Goal: Task Accomplishment & Management: Manage account settings

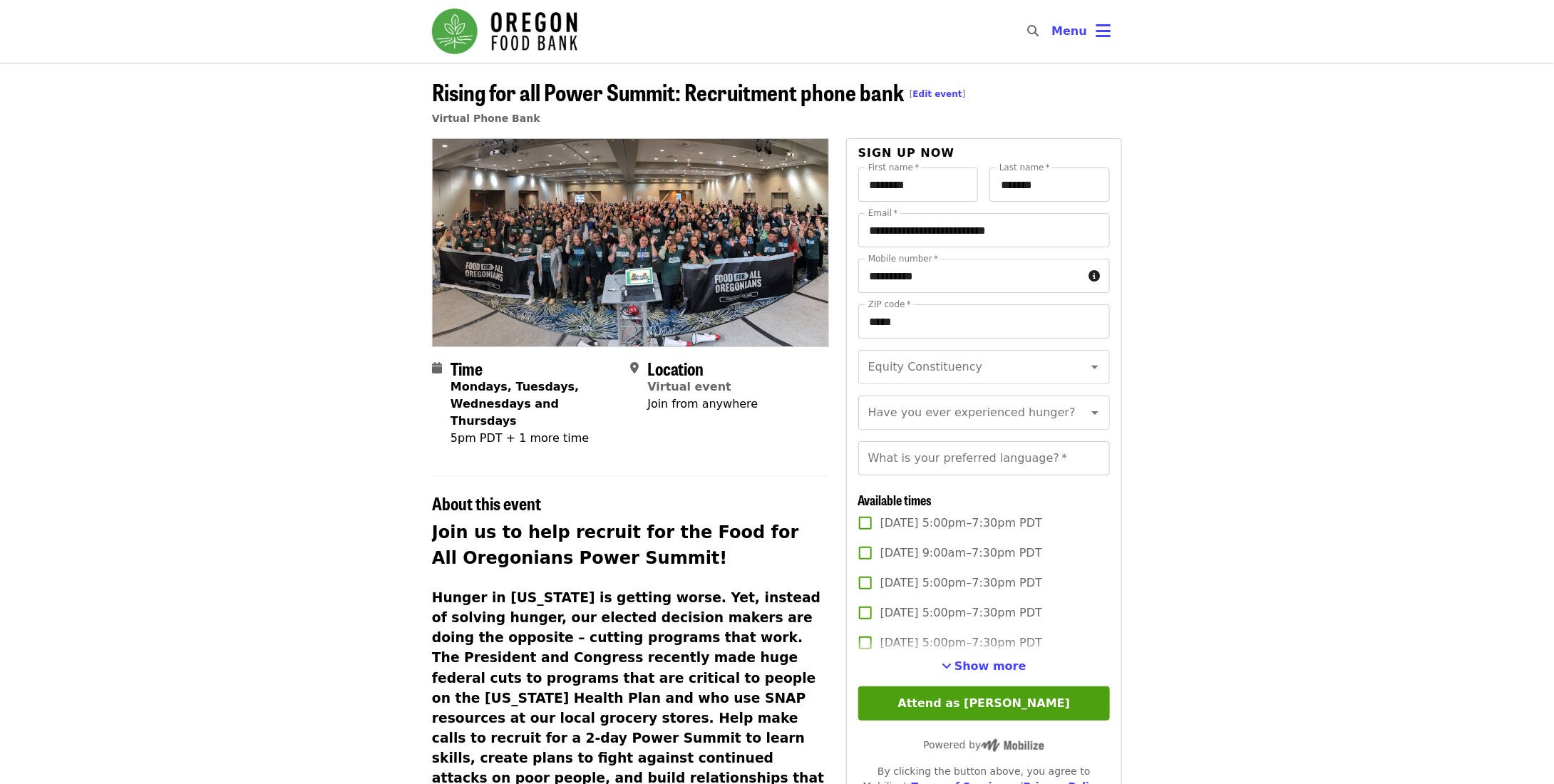
click at [546, 38] on img "Main navigation" at bounding box center [504, 32] width 145 height 46
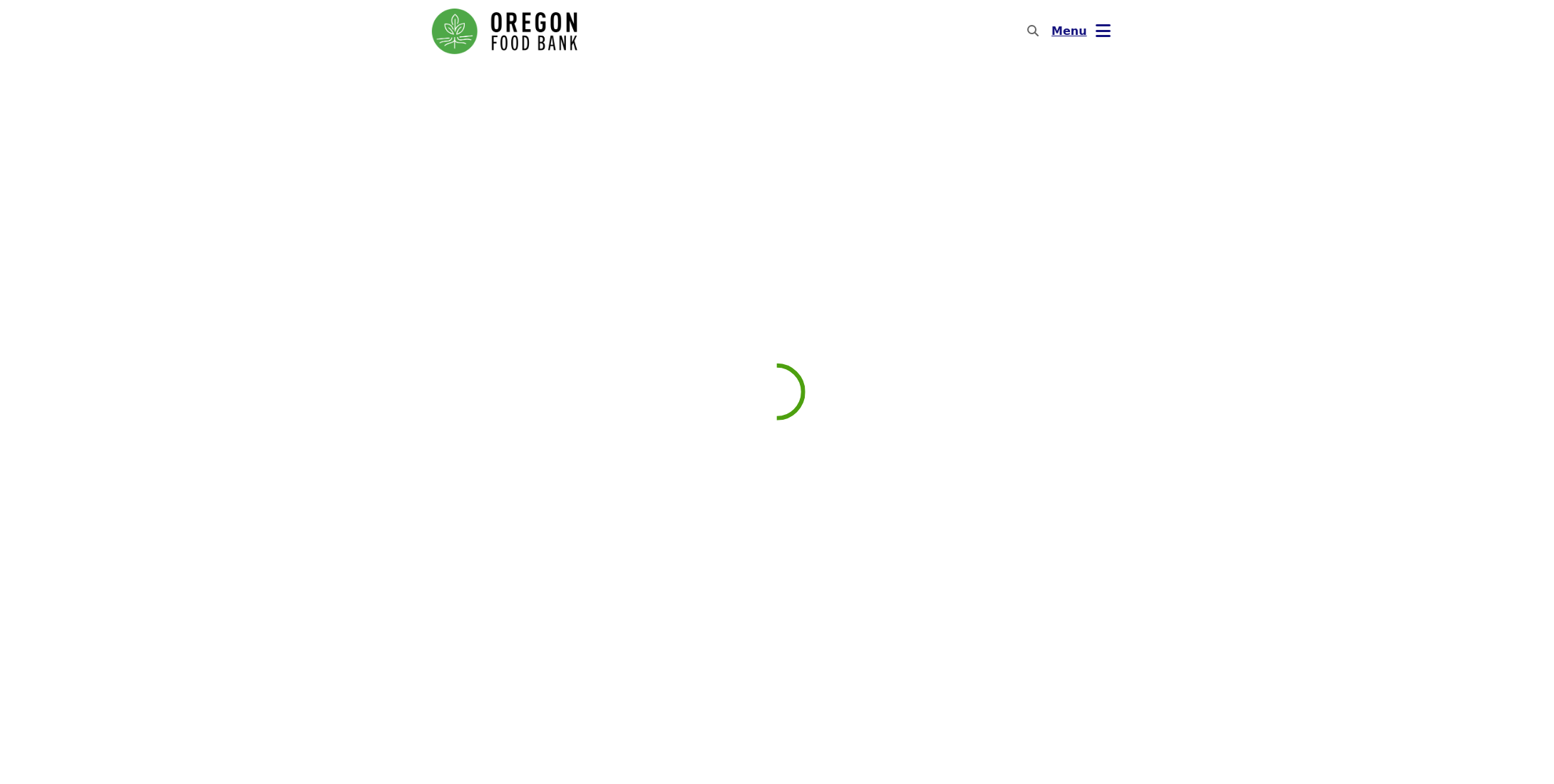
click at [1085, 30] on button "Menu" at bounding box center [1080, 31] width 82 height 34
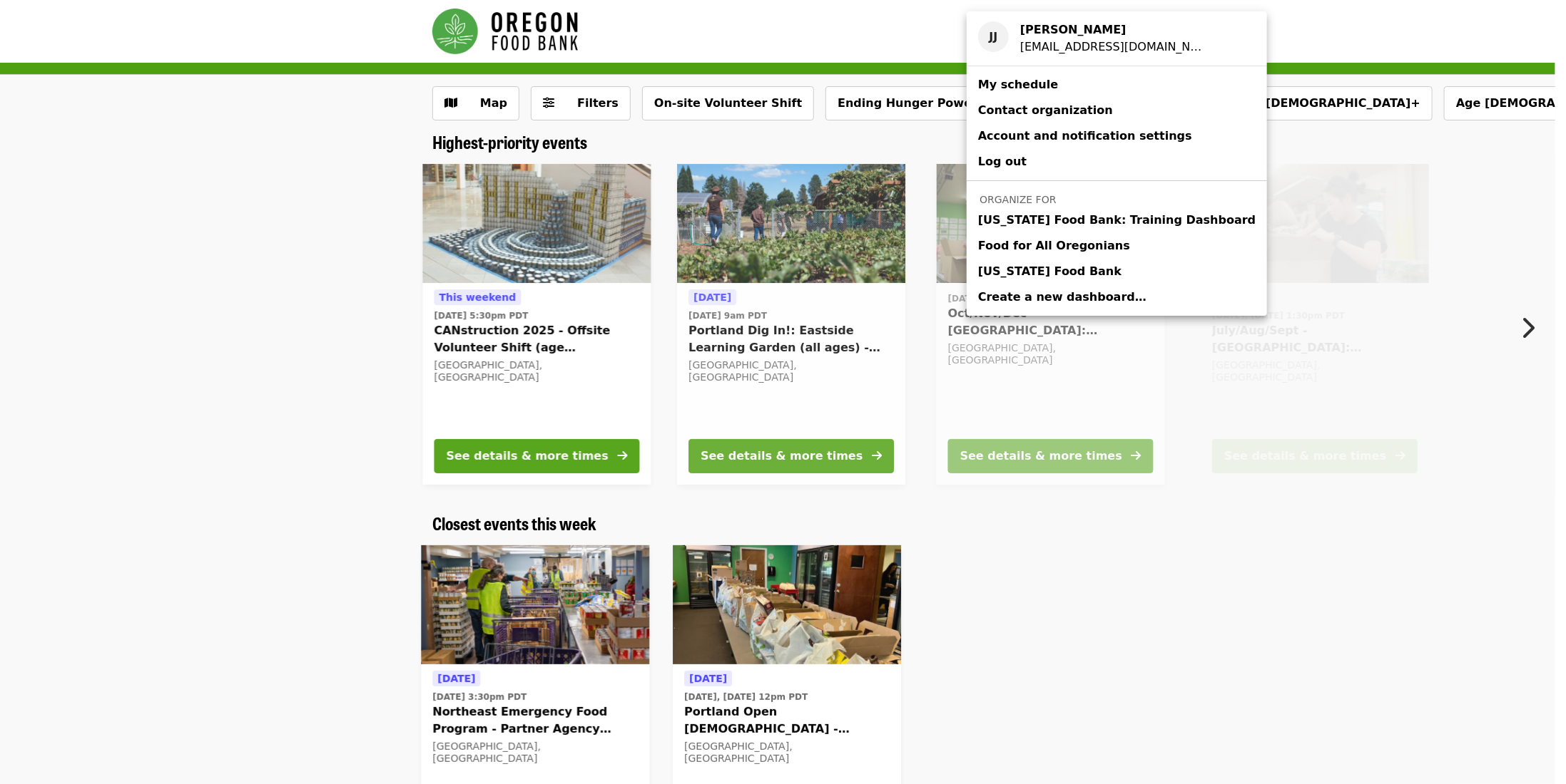
click at [857, 27] on div "Account menu" at bounding box center [783, 392] width 1566 height 784
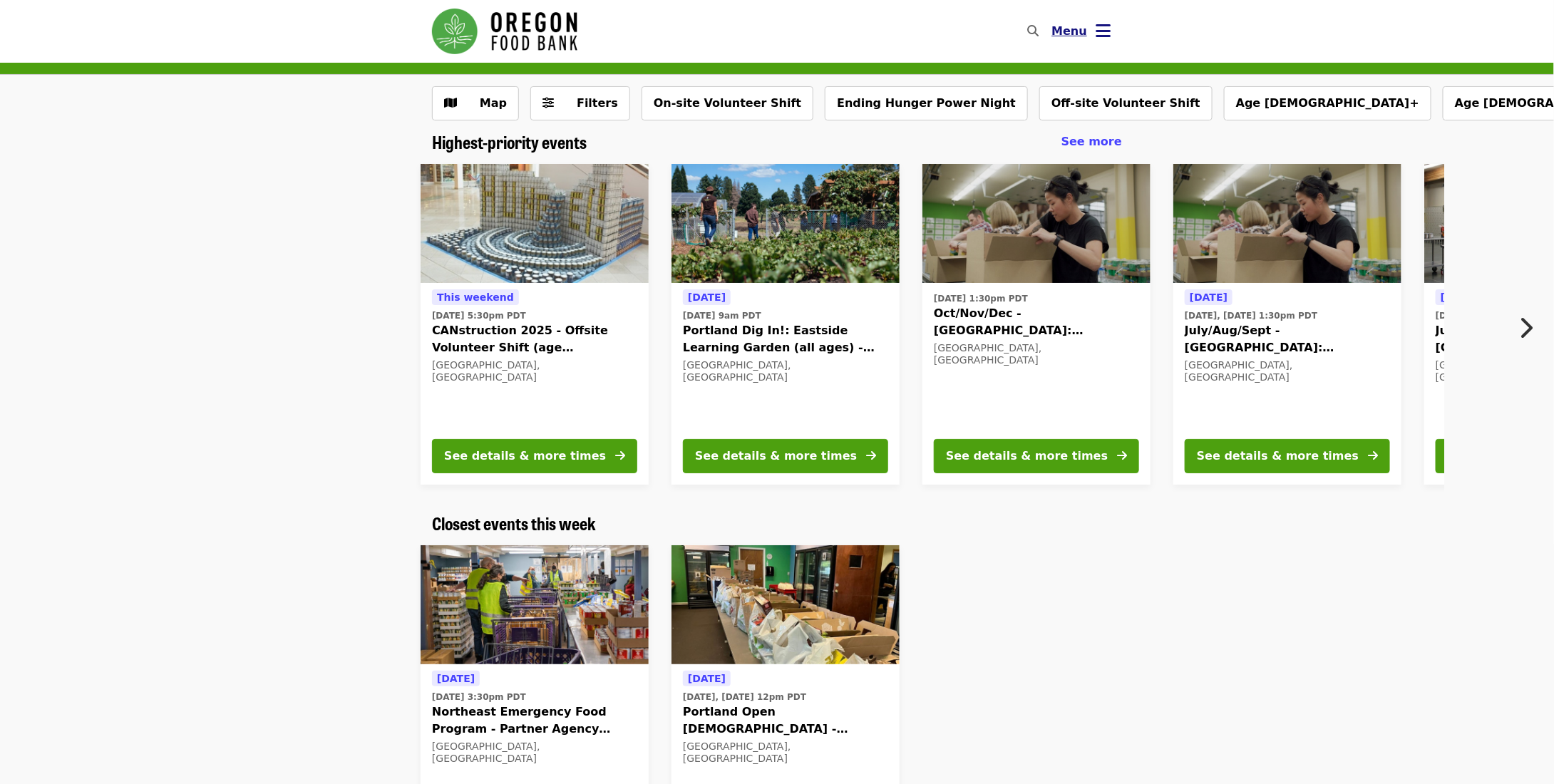
click at [1086, 30] on button "Menu" at bounding box center [1080, 31] width 82 height 34
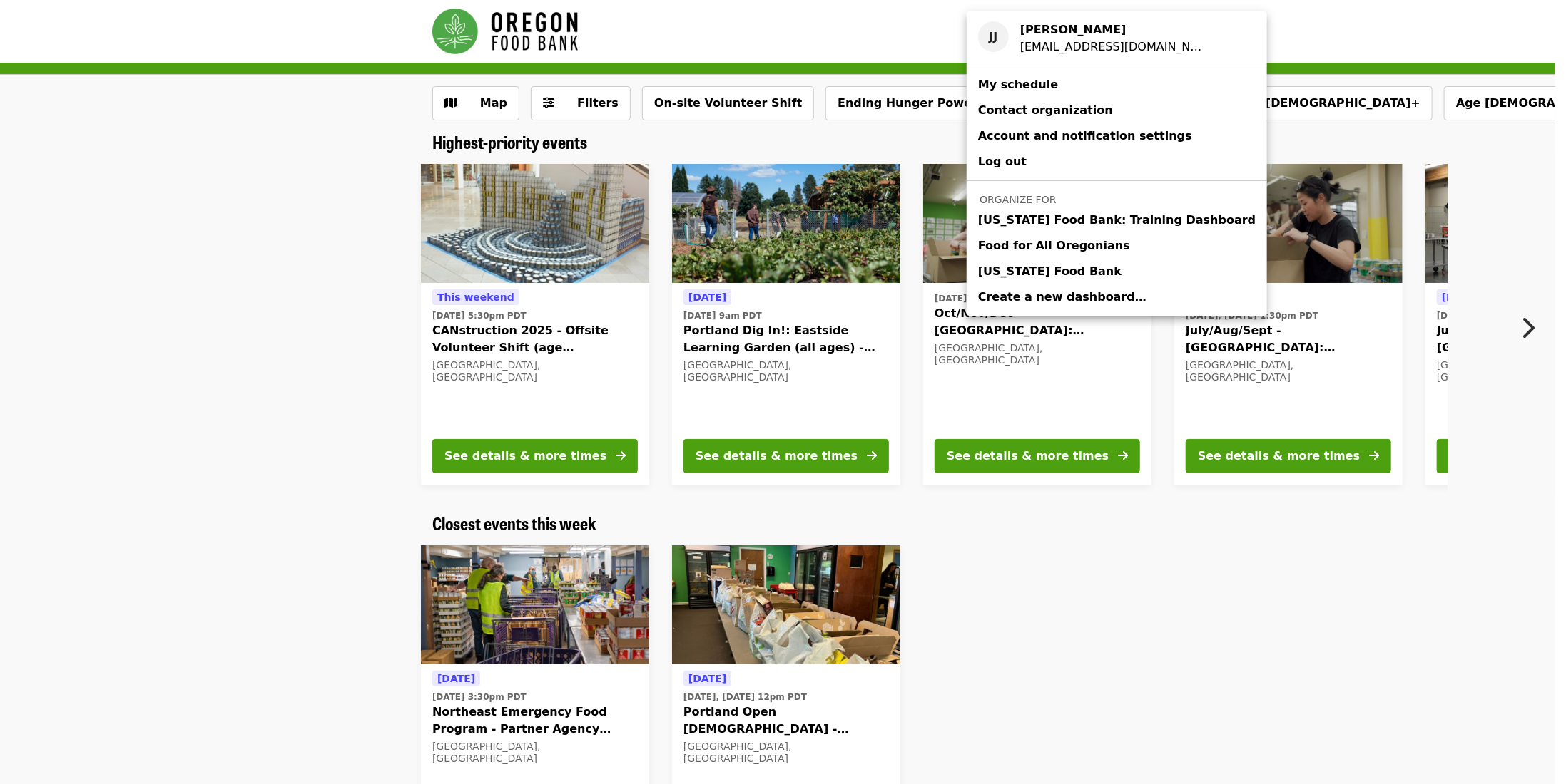
click at [1038, 266] on span "[US_STATE] Food Bank" at bounding box center [1049, 271] width 143 height 17
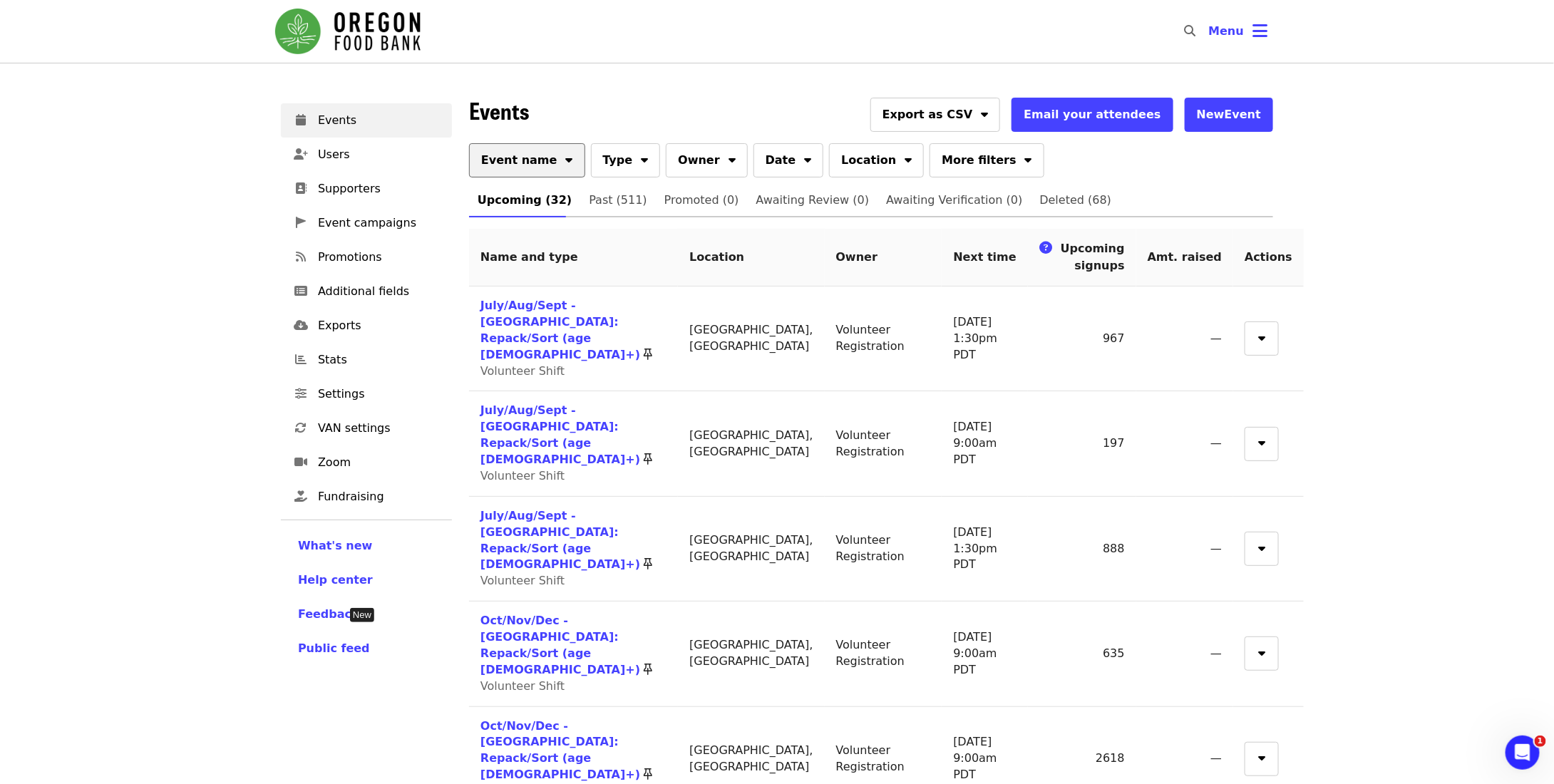
click at [512, 153] on span "Event name" at bounding box center [519, 160] width 76 height 17
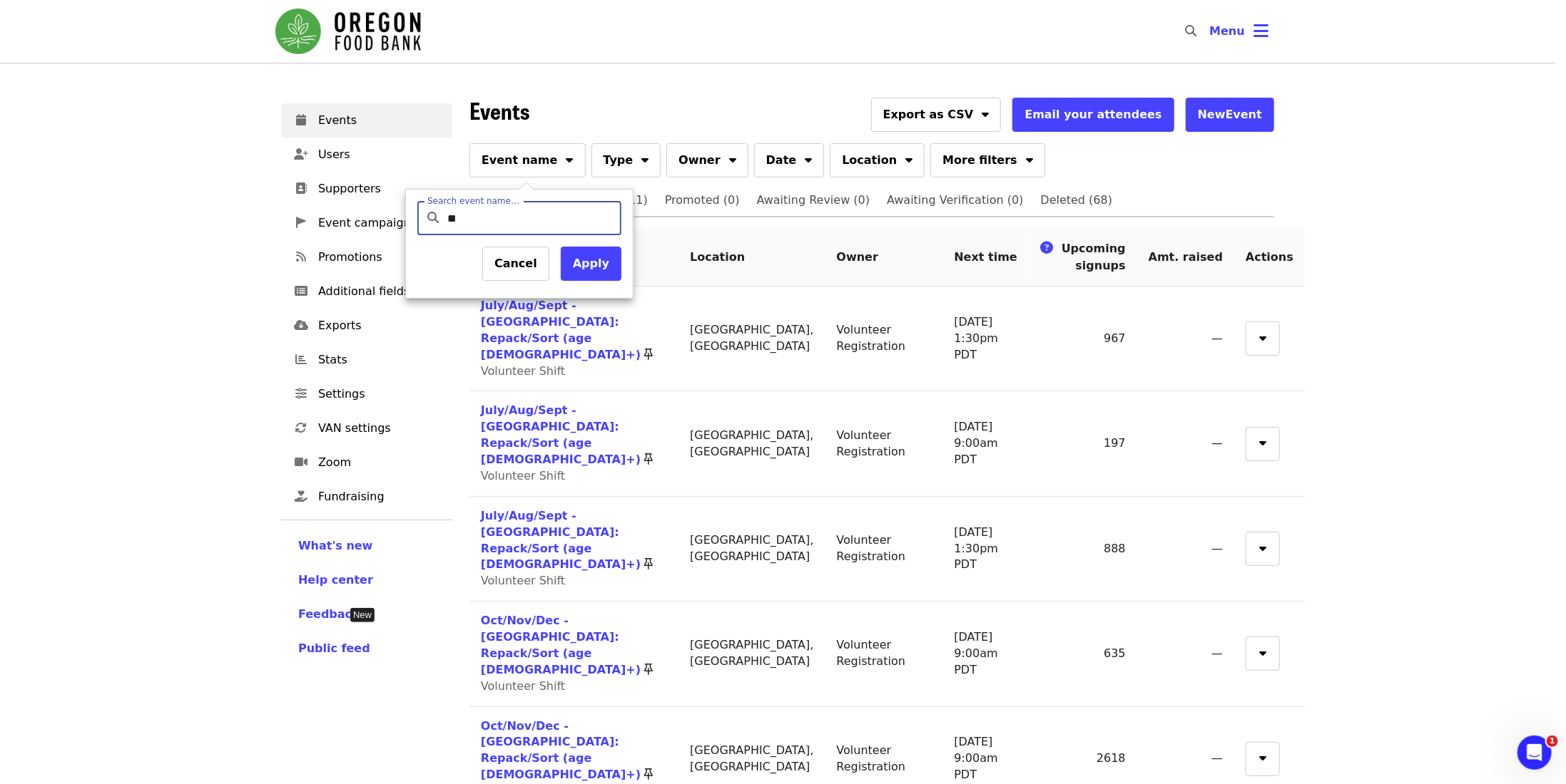
type input "***"
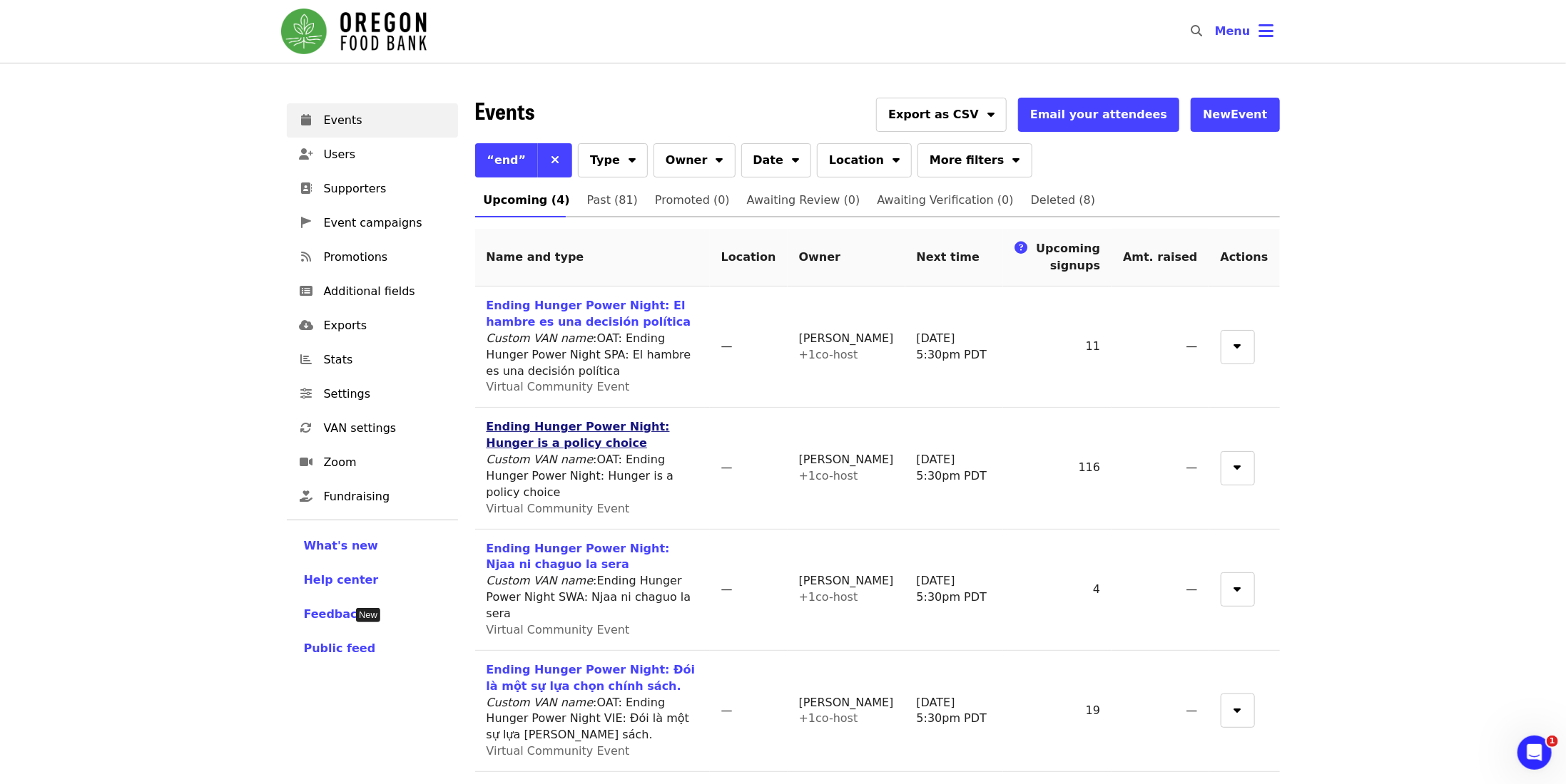
click at [576, 420] on link "Ending Hunger Power Night: Hunger is a policy choice" at bounding box center [578, 434] width 183 height 30
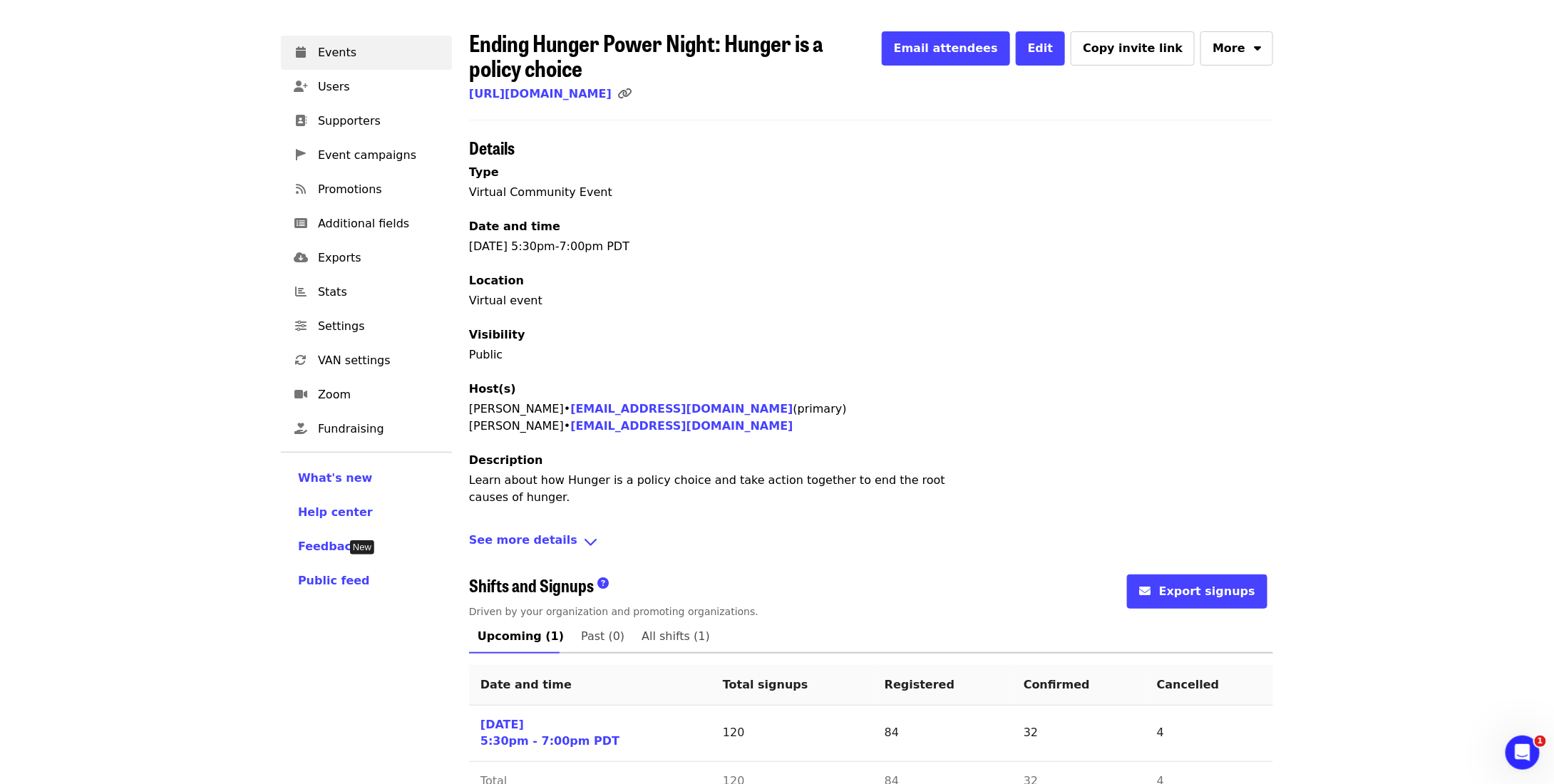
scroll to position [102, 0]
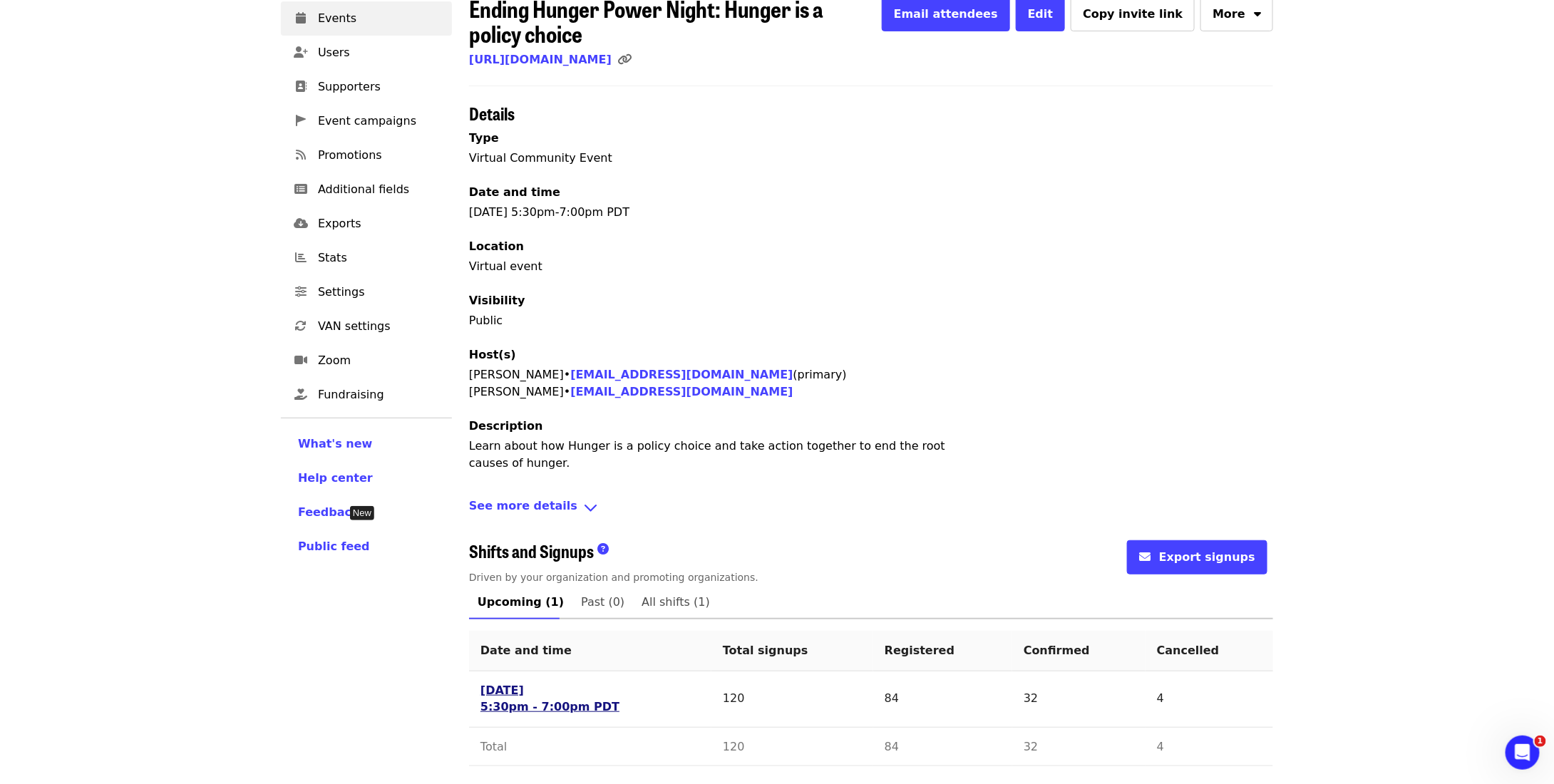
click at [513, 703] on link "[DATE] 5:30pm - 7:00pm PDT" at bounding box center [550, 699] width 139 height 32
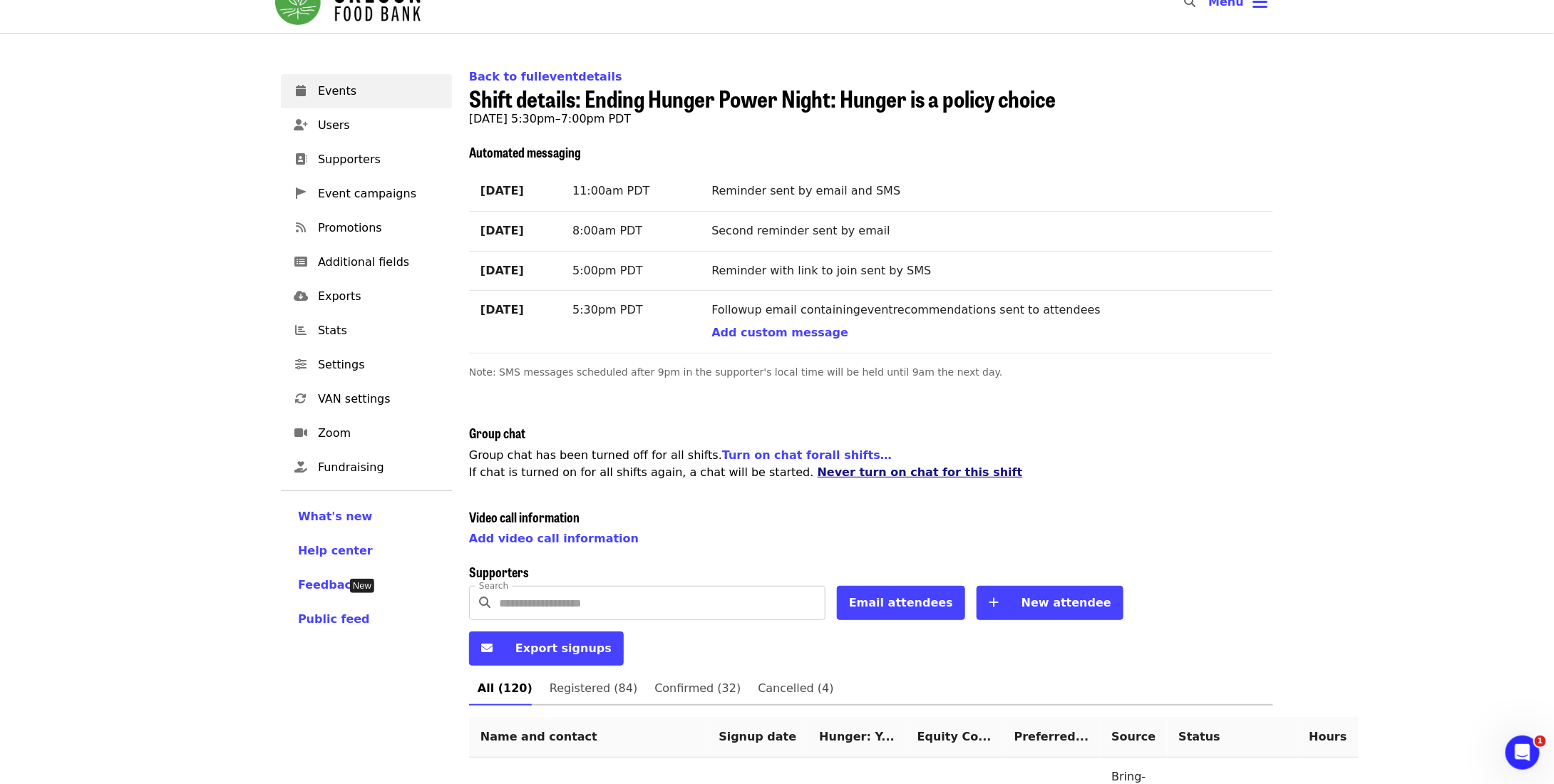
scroll to position [285, 0]
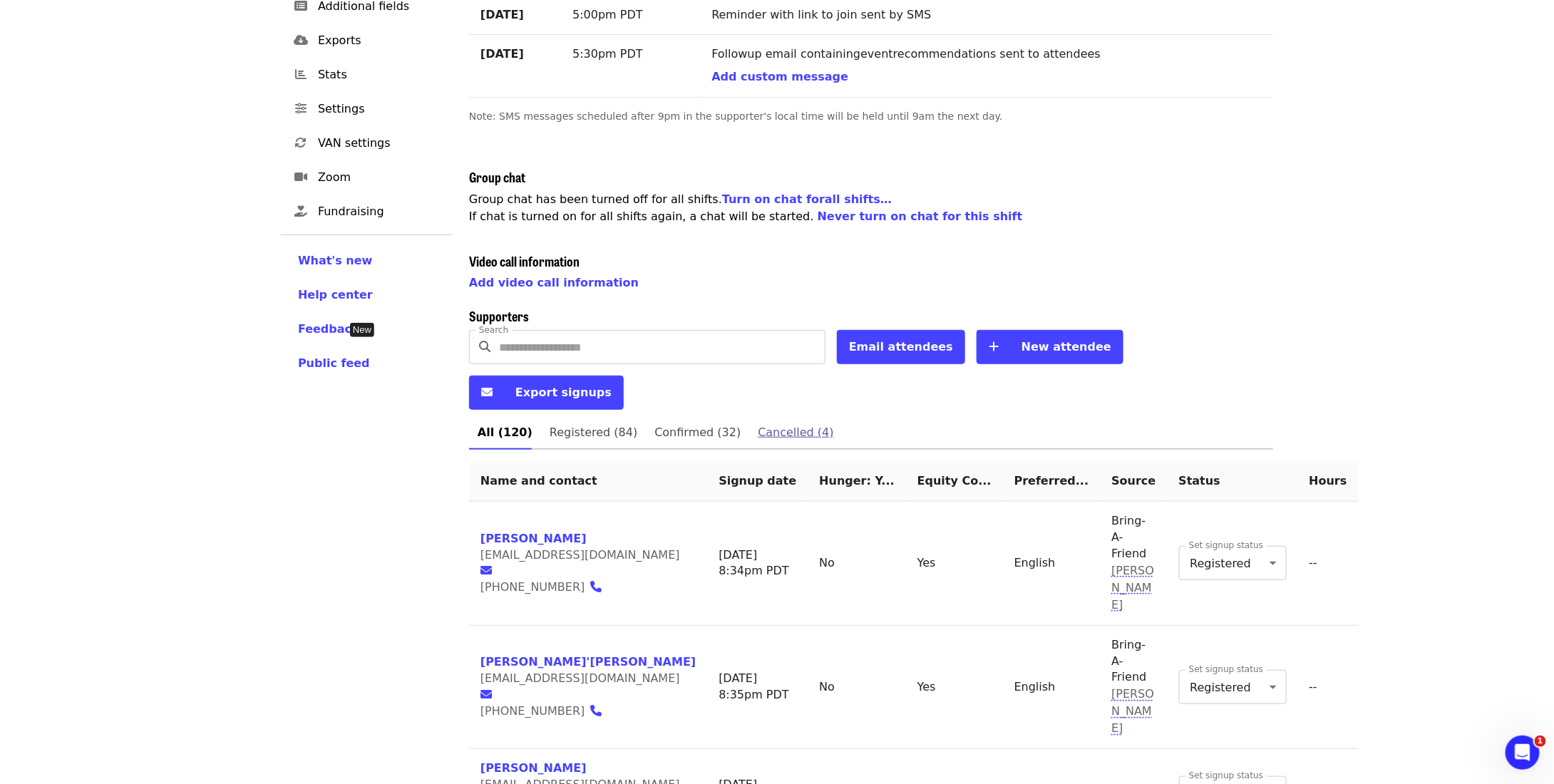
click at [764, 423] on span "Cancelled (4)" at bounding box center [796, 432] width 75 height 20
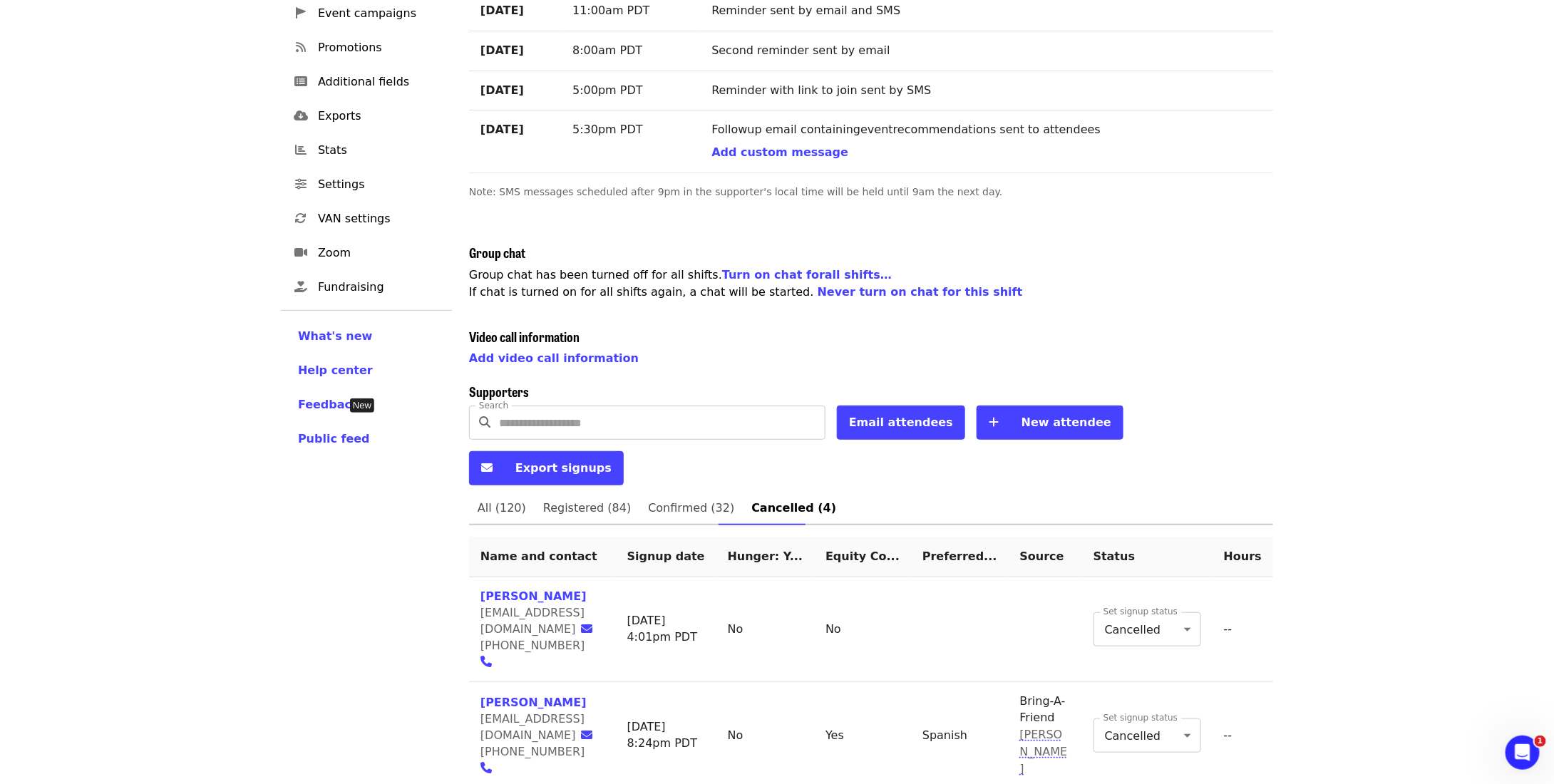
scroll to position [302, 0]
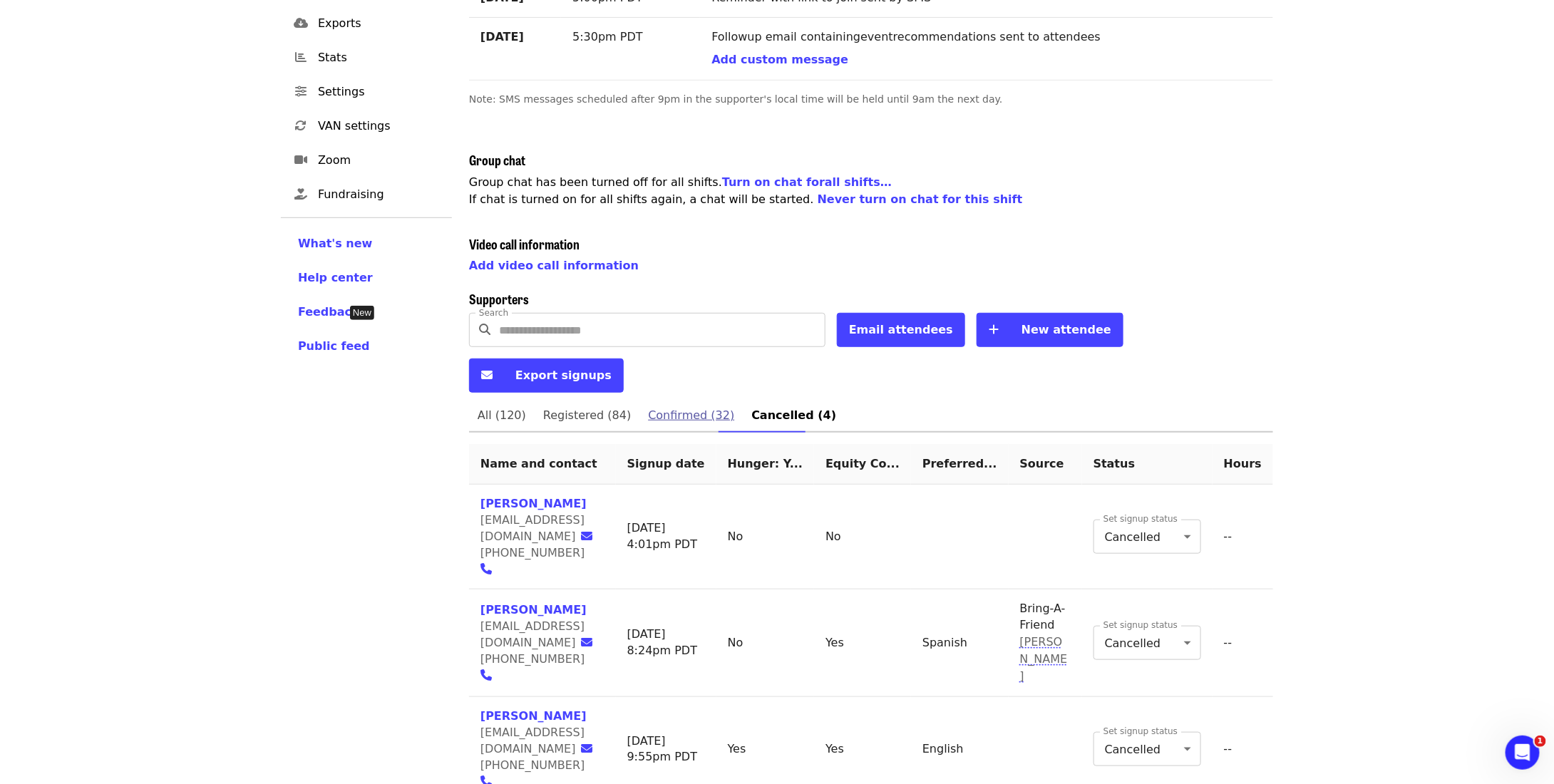
click at [693, 406] on span "Confirmed (32)" at bounding box center [691, 415] width 86 height 20
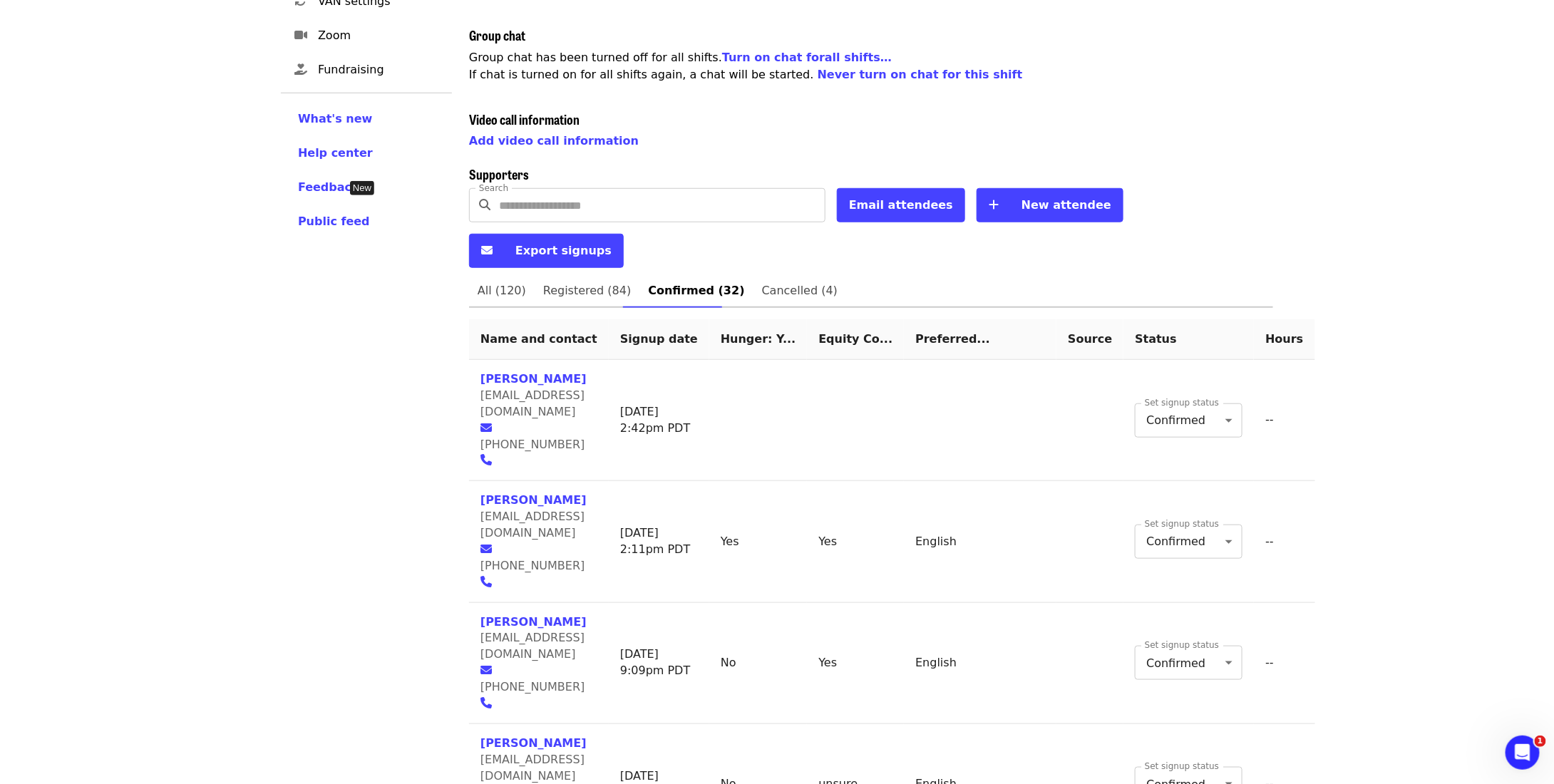
scroll to position [428, 0]
click at [775, 332] on span "Hunger: Y..." at bounding box center [758, 339] width 75 height 13
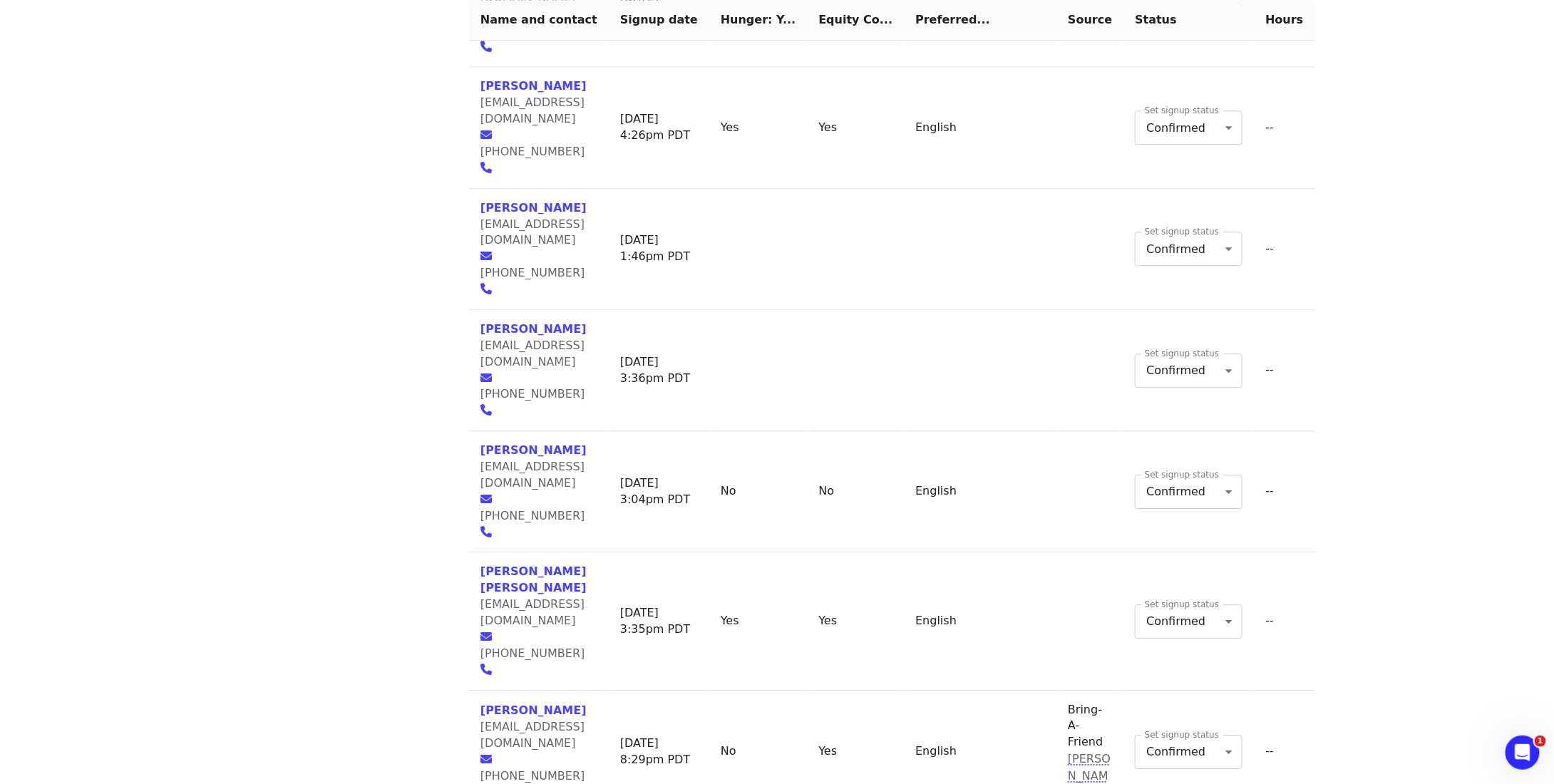
scroll to position [1997, 0]
